Goal: Obtain resource: Download file/media

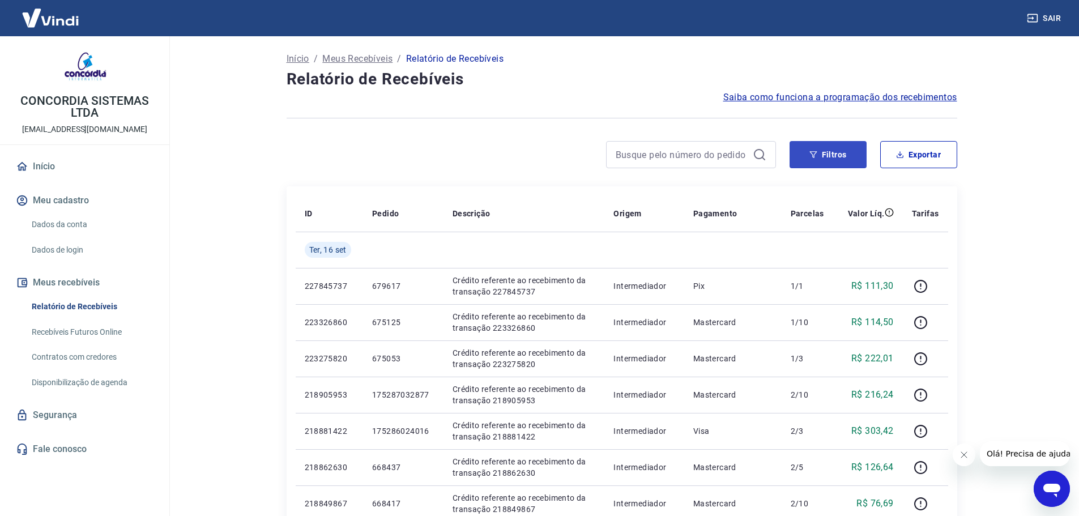
drag, startPoint x: 785, startPoint y: 147, endPoint x: 798, endPoint y: 149, distance: 13.1
click at [793, 148] on div "Filtros Exportar" at bounding box center [622, 154] width 670 height 27
click at [799, 149] on button "Filtros" at bounding box center [827, 154] width 77 height 27
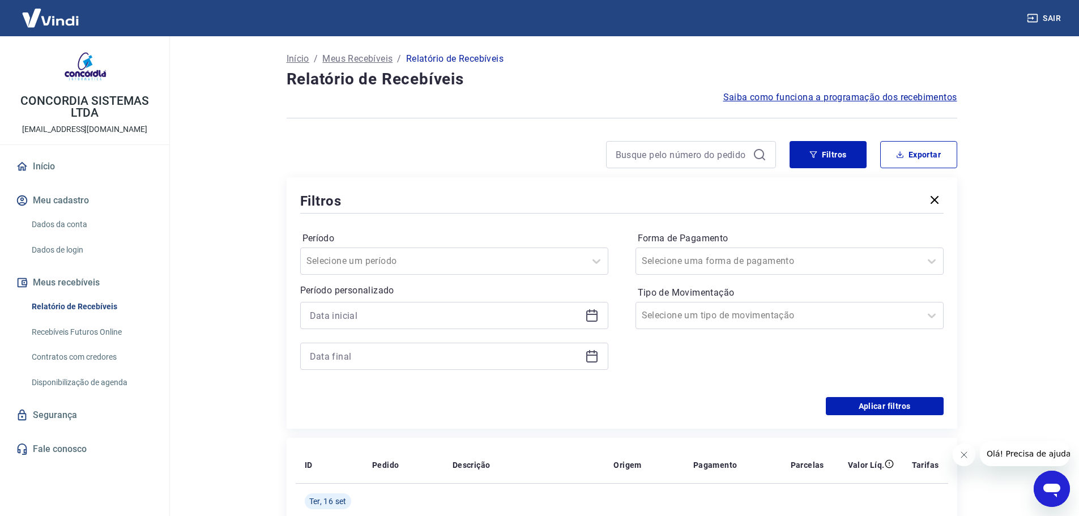
click at [591, 315] on icon at bounding box center [592, 316] width 14 height 14
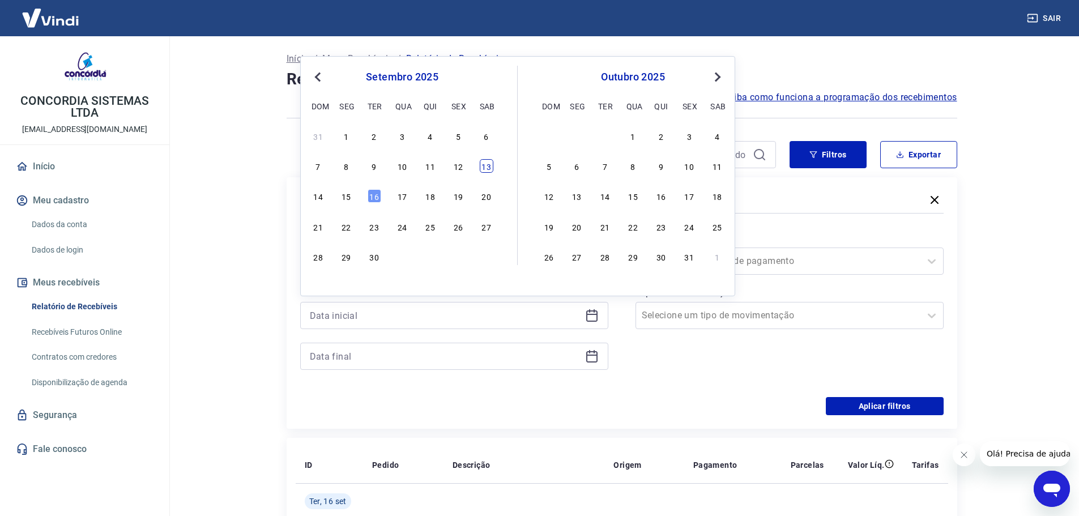
click at [491, 165] on div "13" at bounding box center [487, 166] width 14 height 14
type input "[DATE]"
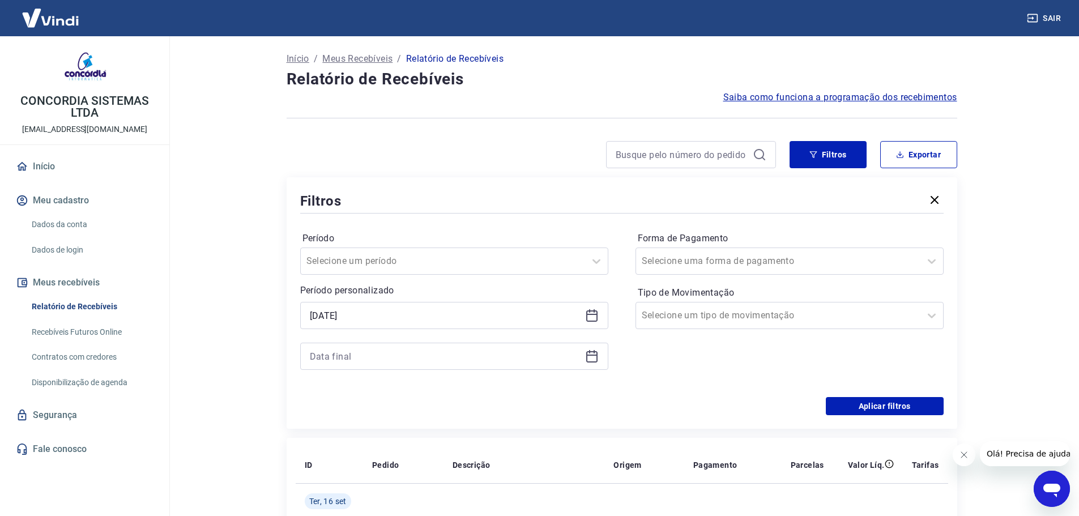
click at [593, 357] on icon at bounding box center [592, 356] width 14 height 14
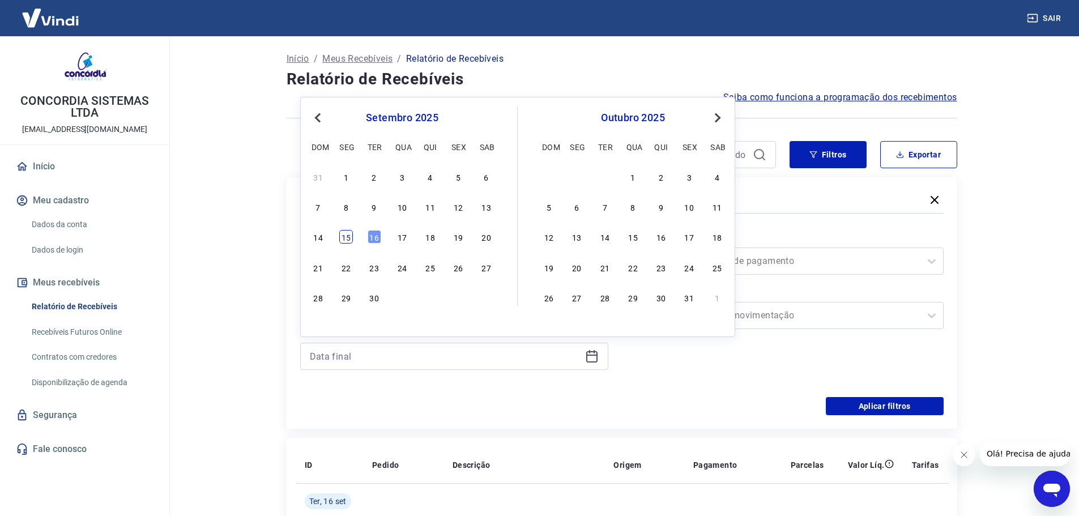
click at [347, 243] on div "15" at bounding box center [346, 237] width 14 height 14
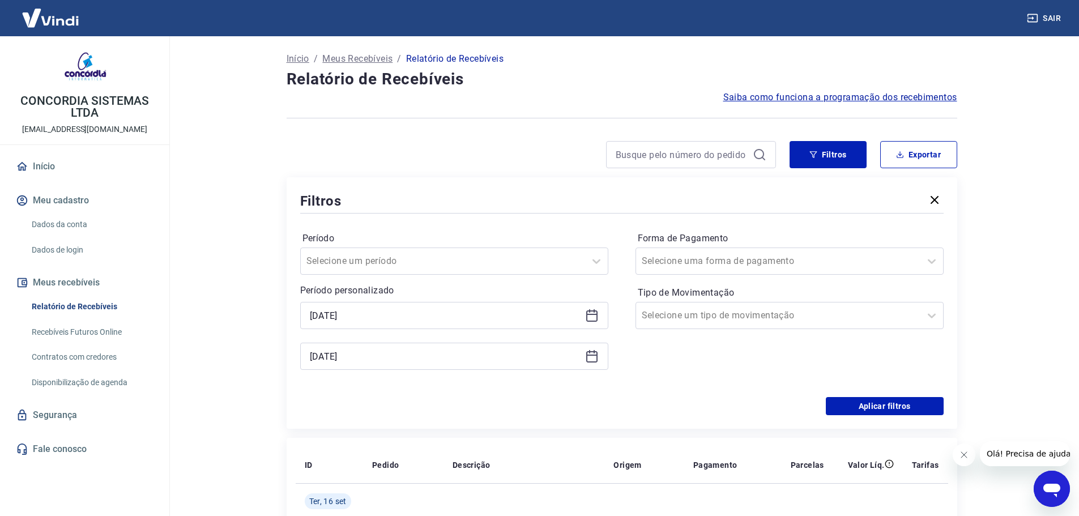
type input "[DATE]"
click at [815, 320] on div at bounding box center [778, 315] width 273 height 16
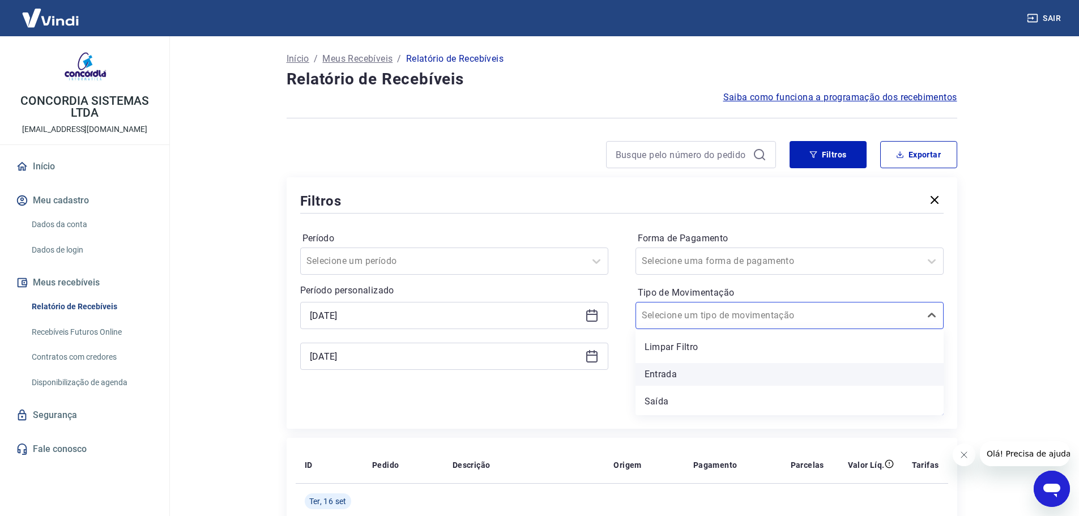
click at [672, 374] on div "Entrada" at bounding box center [789, 374] width 308 height 23
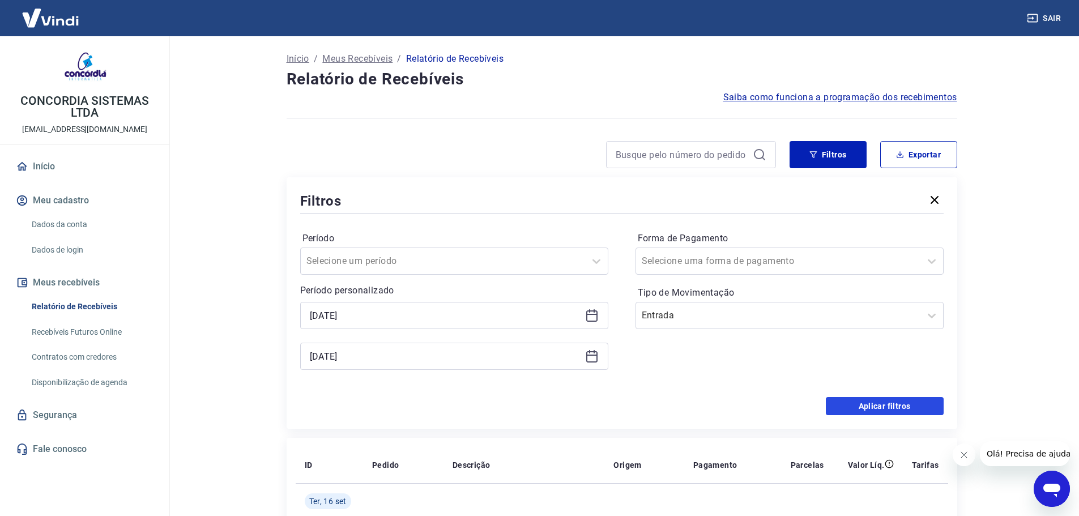
drag, startPoint x: 853, startPoint y: 407, endPoint x: 625, endPoint y: 407, distance: 228.2
click at [853, 407] on button "Aplicar filtros" at bounding box center [885, 406] width 118 height 18
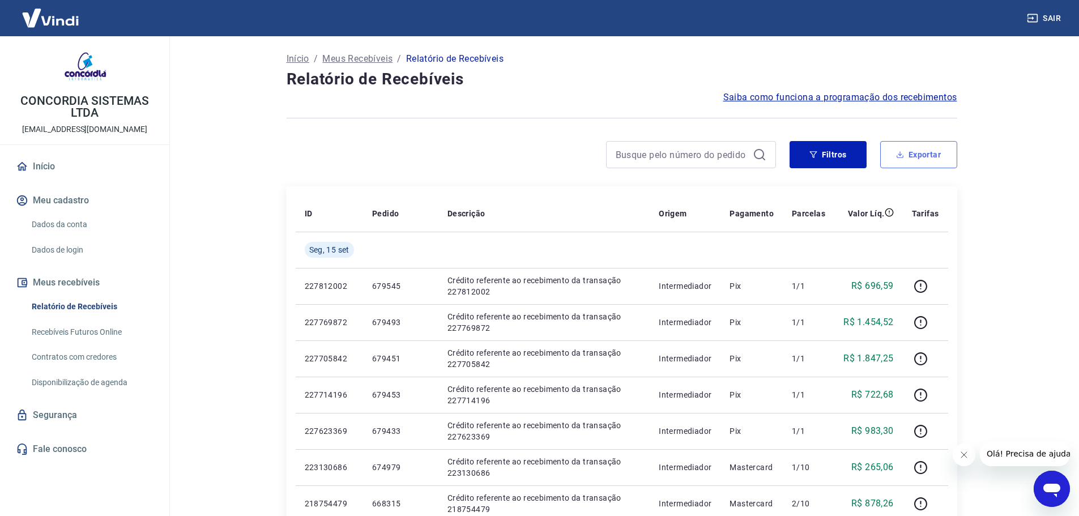
click at [900, 159] on button "Exportar" at bounding box center [918, 154] width 77 height 27
type input "[DATE]"
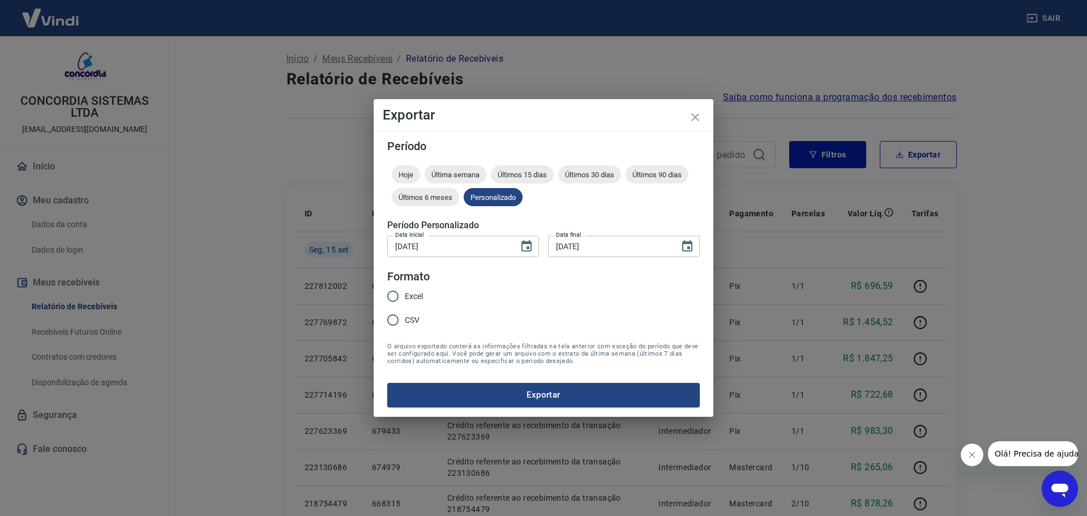
click at [423, 294] on span "Excel" at bounding box center [414, 296] width 18 height 12
click at [405, 294] on input "Excel" at bounding box center [393, 296] width 24 height 24
radio input "true"
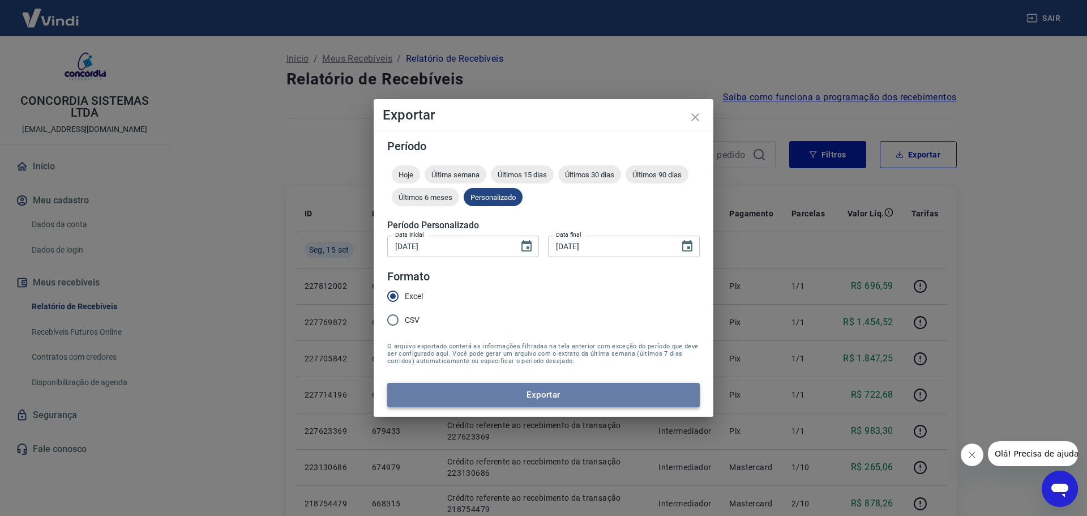
click at [481, 393] on button "Exportar" at bounding box center [543, 395] width 313 height 24
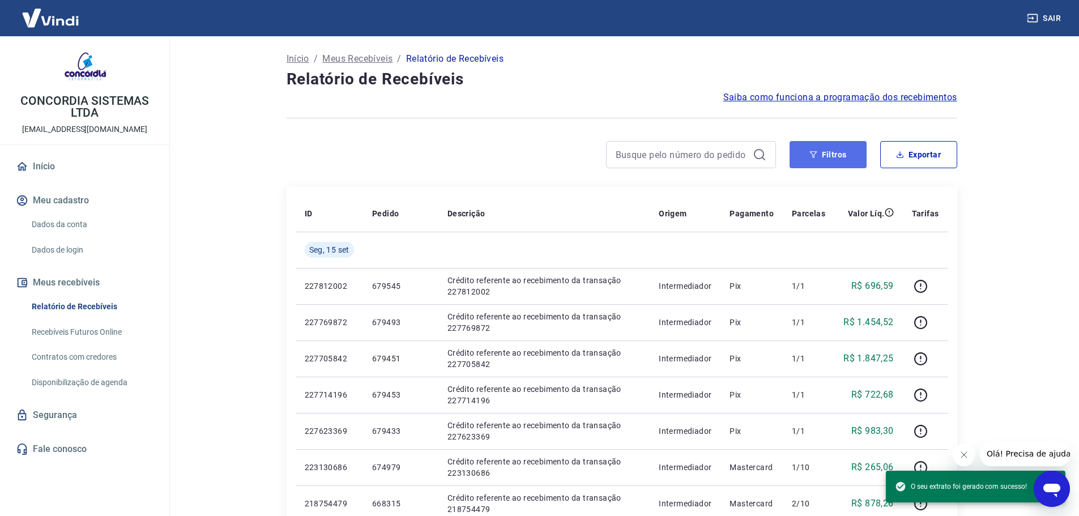
click at [822, 157] on button "Filtros" at bounding box center [827, 154] width 77 height 27
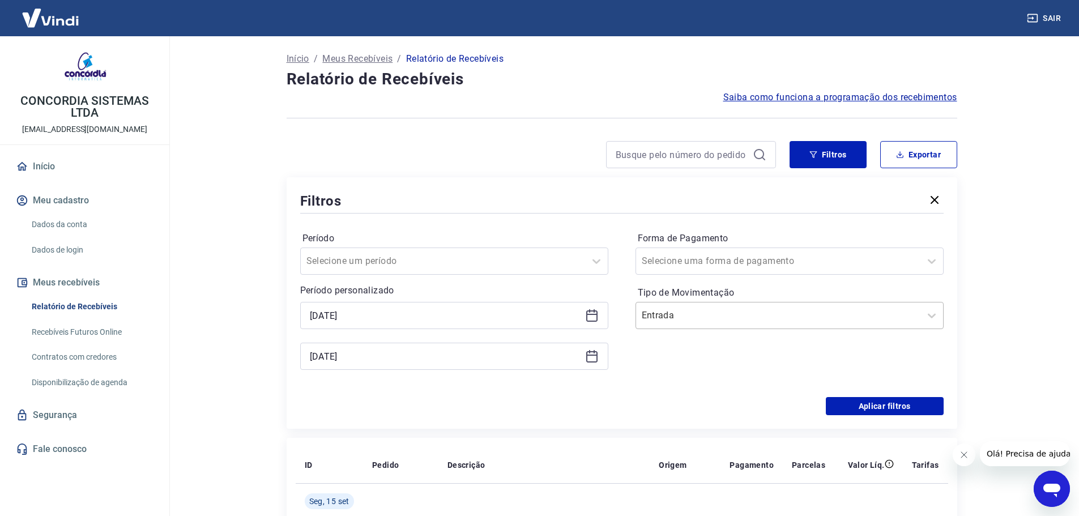
click at [717, 317] on input "Tipo de Movimentação" at bounding box center [699, 316] width 114 height 14
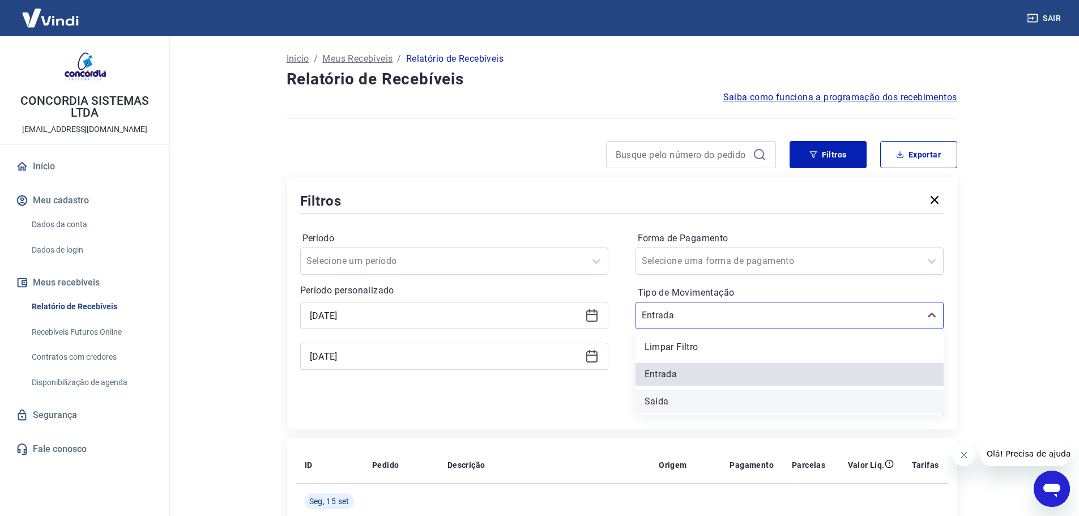
click at [709, 398] on div "Saída" at bounding box center [789, 401] width 308 height 23
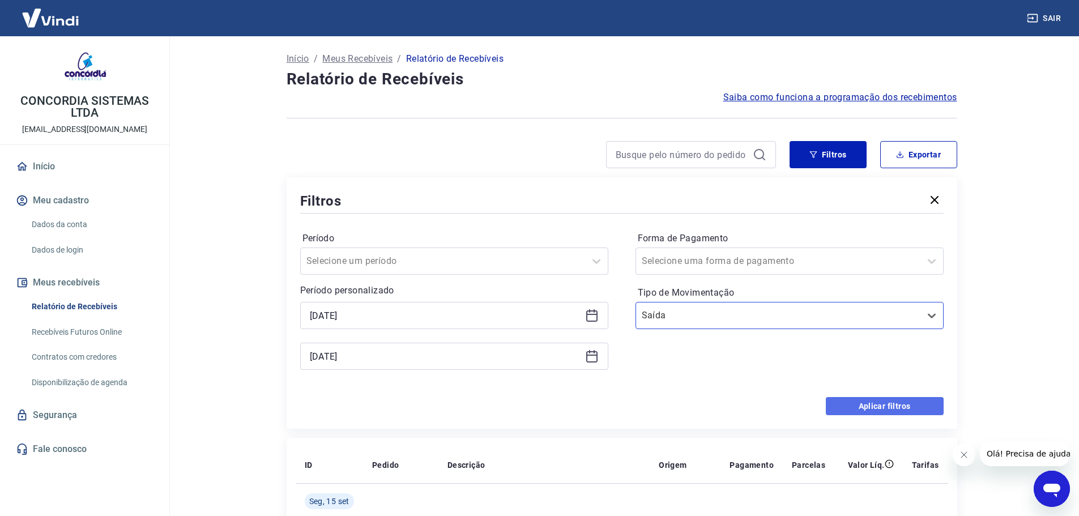
click at [844, 399] on button "Aplicar filtros" at bounding box center [885, 406] width 118 height 18
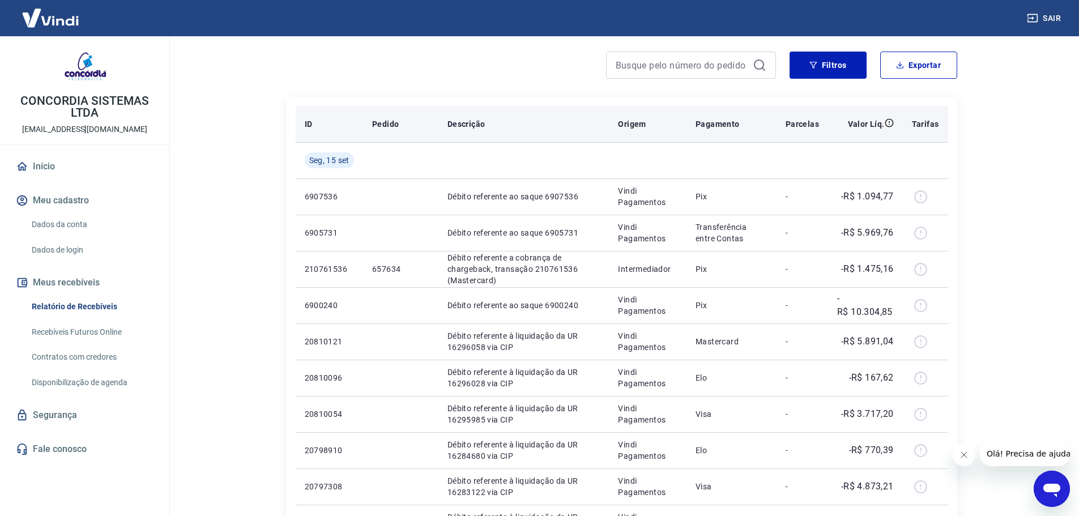
scroll to position [57, 0]
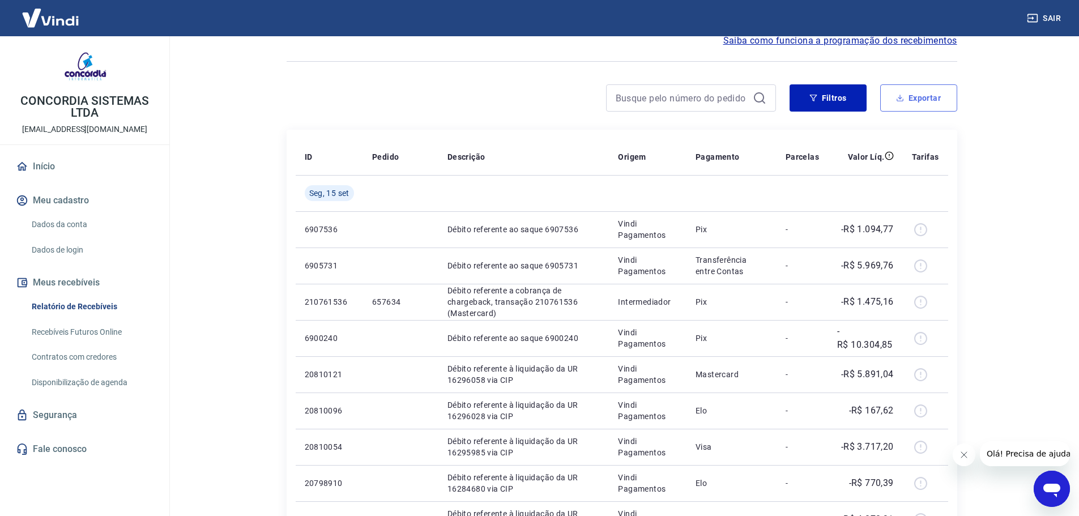
click at [907, 101] on button "Exportar" at bounding box center [918, 97] width 77 height 27
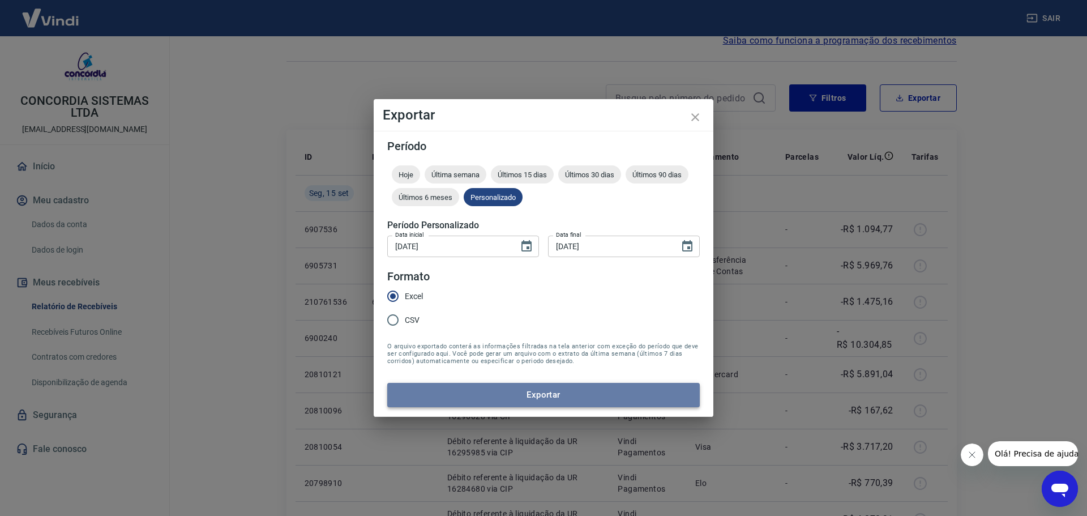
click at [561, 388] on button "Exportar" at bounding box center [543, 395] width 313 height 24
